Goal: Information Seeking & Learning: Learn about a topic

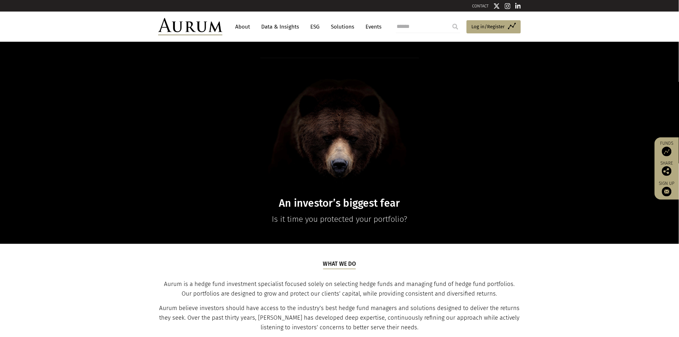
click at [278, 26] on link "Data & Insights" at bounding box center [280, 27] width 44 height 12
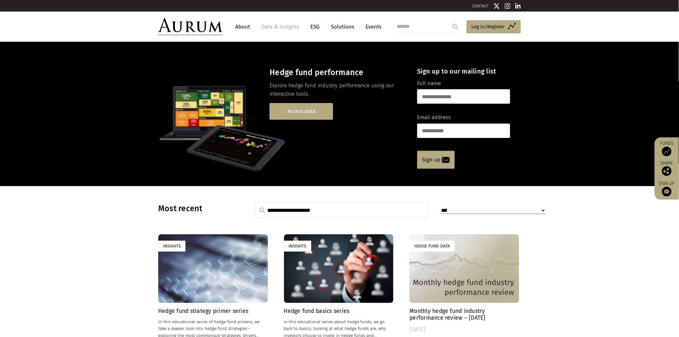
click at [291, 112] on link "Access data" at bounding box center [302, 111] width 64 height 16
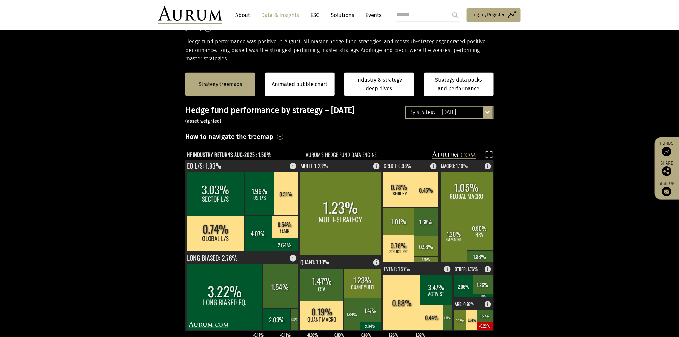
scroll to position [142, 0]
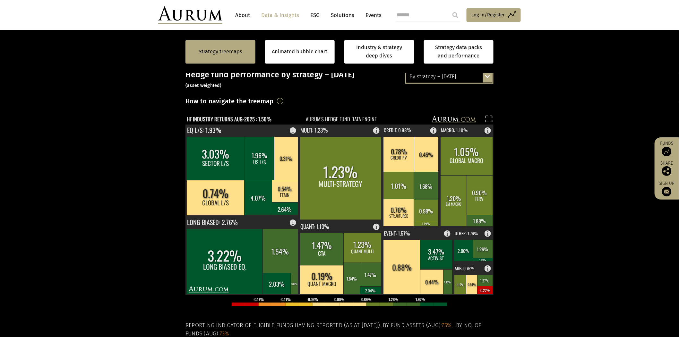
click at [460, 79] on div "By strategy – [DATE]" at bounding box center [449, 77] width 86 height 12
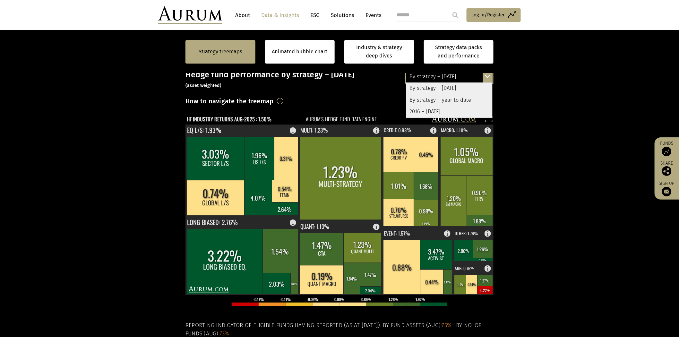
click at [451, 99] on div "By strategy – year to date" at bounding box center [449, 100] width 86 height 12
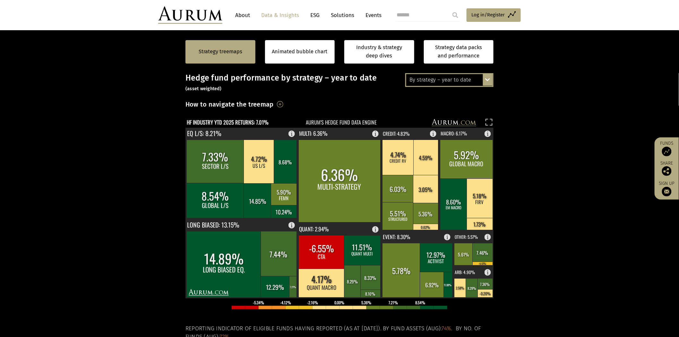
scroll to position [71, 0]
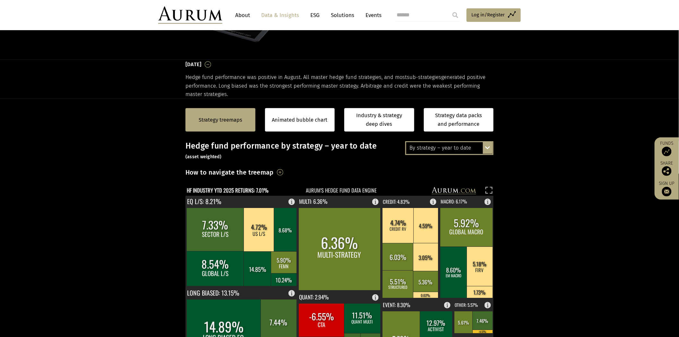
click at [483, 143] on div "By strategy – year to date By strategy – [DATE] By strategy – year to date 2016…" at bounding box center [449, 147] width 88 height 13
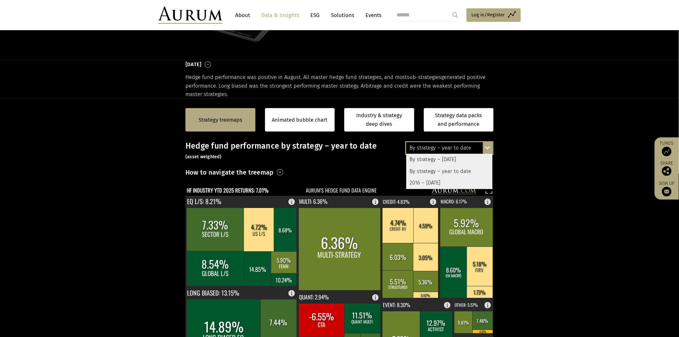
click at [456, 182] on div "2016 – [DATE]" at bounding box center [449, 183] width 86 height 12
